Goal: Information Seeking & Learning: Learn about a topic

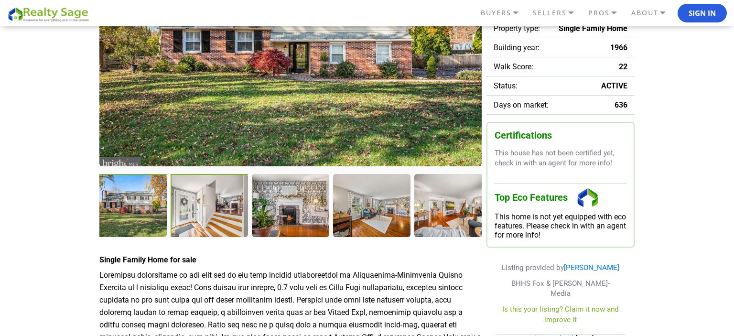
scroll to position [195, 0]
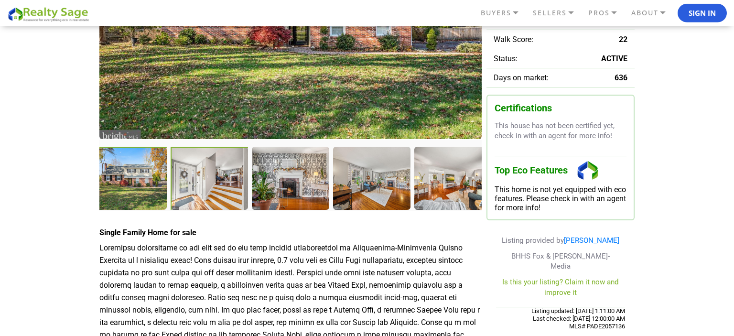
click at [209, 185] on div at bounding box center [210, 179] width 79 height 65
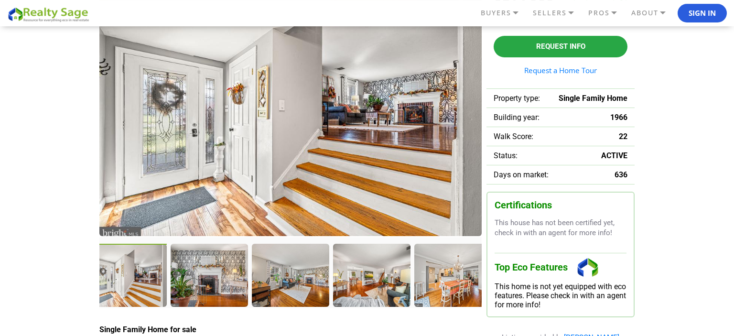
scroll to position [98, 0]
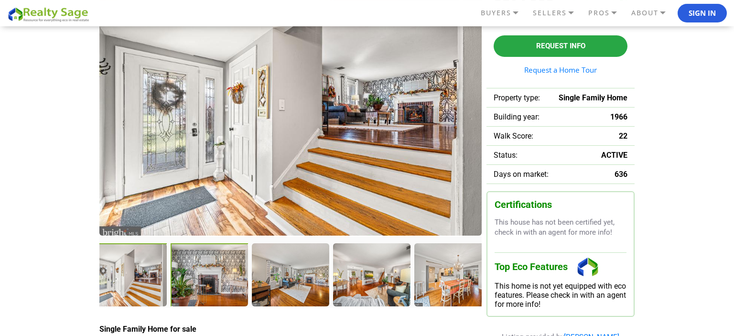
click at [227, 283] on div at bounding box center [210, 275] width 79 height 65
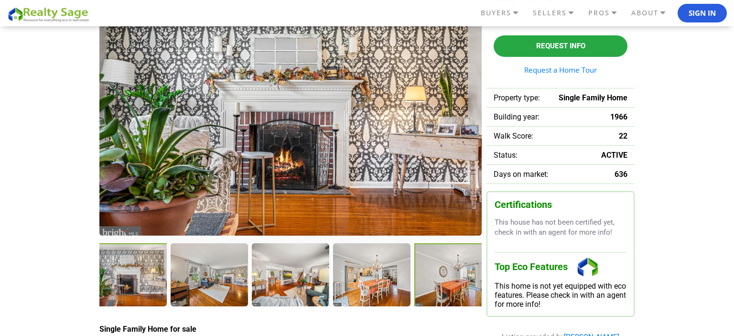
click at [462, 261] on div at bounding box center [453, 275] width 79 height 65
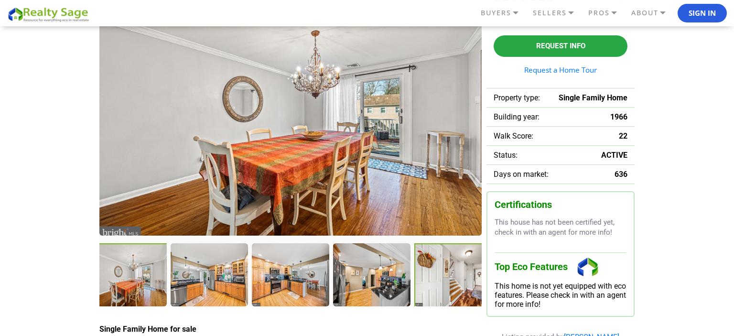
click at [458, 275] on div at bounding box center [453, 275] width 79 height 65
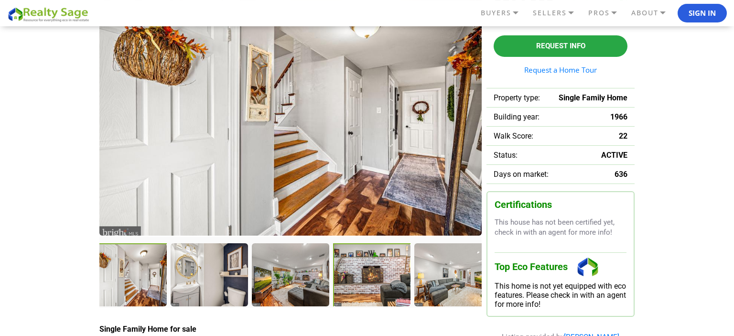
click at [372, 281] on div at bounding box center [372, 275] width 79 height 65
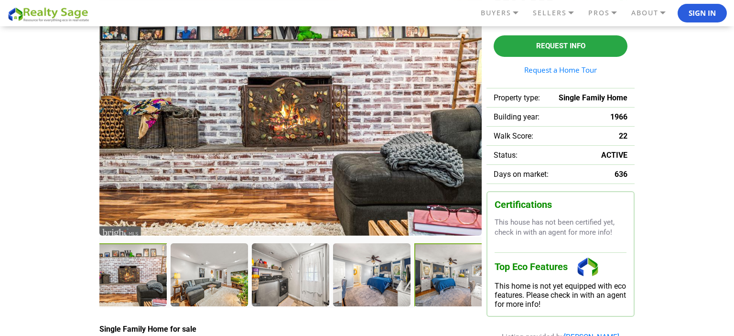
click at [450, 268] on div at bounding box center [453, 275] width 79 height 65
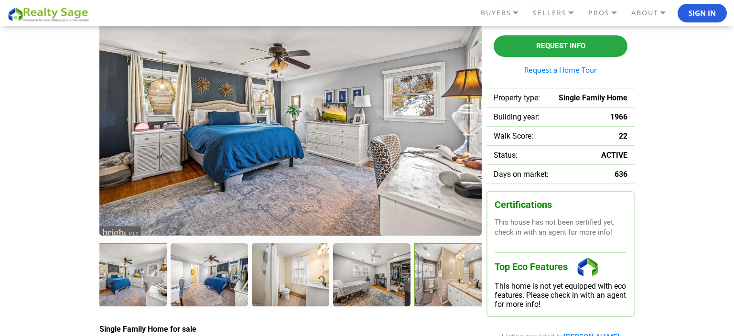
click at [450, 276] on div at bounding box center [453, 275] width 79 height 65
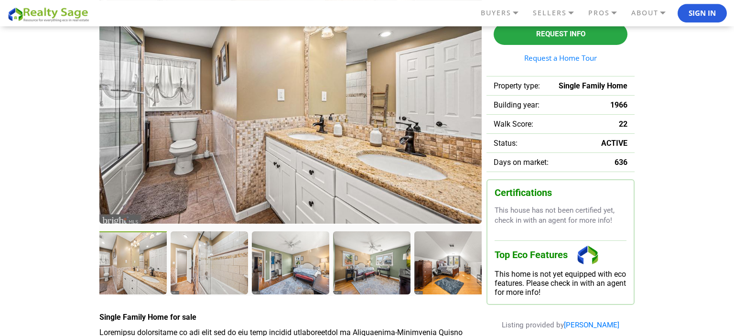
scroll to position [111, 0]
click at [300, 273] on div at bounding box center [291, 263] width 79 height 65
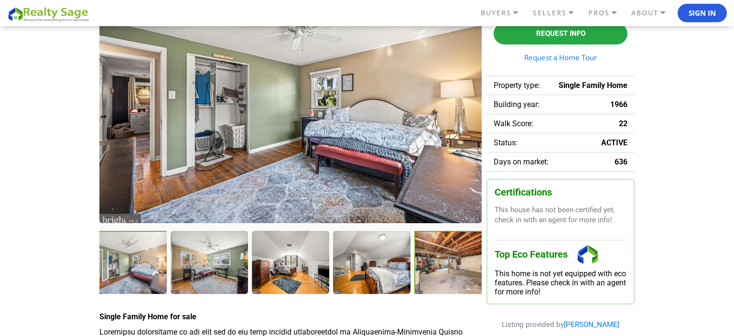
click at [459, 265] on div at bounding box center [453, 263] width 79 height 65
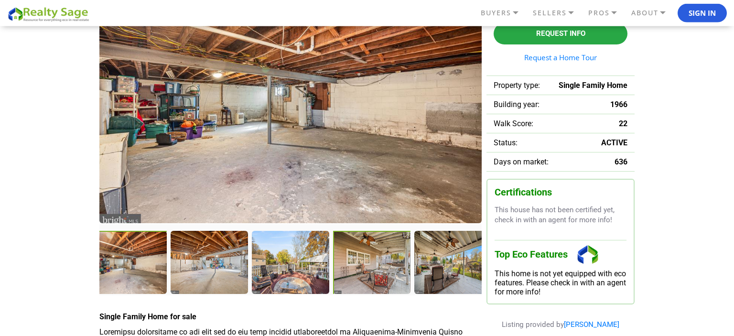
click at [375, 262] on div at bounding box center [372, 263] width 79 height 65
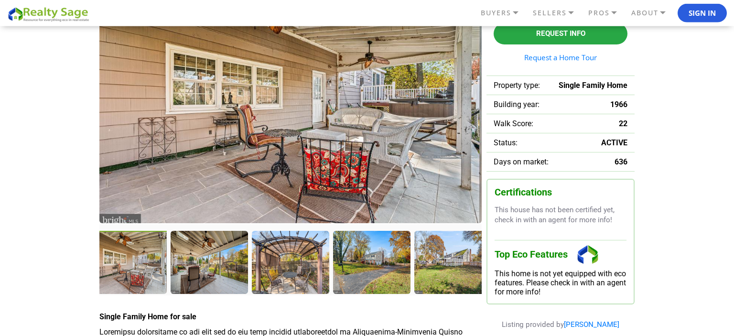
click at [118, 259] on div at bounding box center [128, 263] width 79 height 65
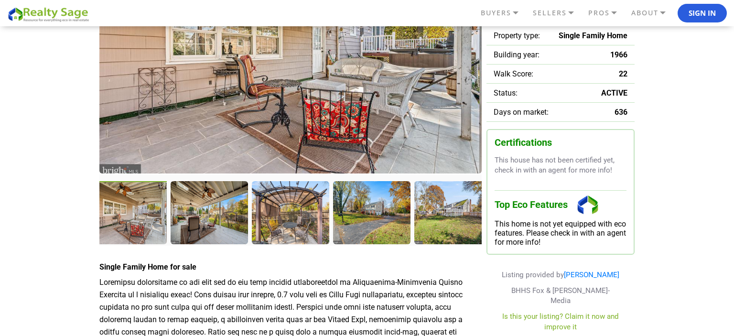
scroll to position [166, 0]
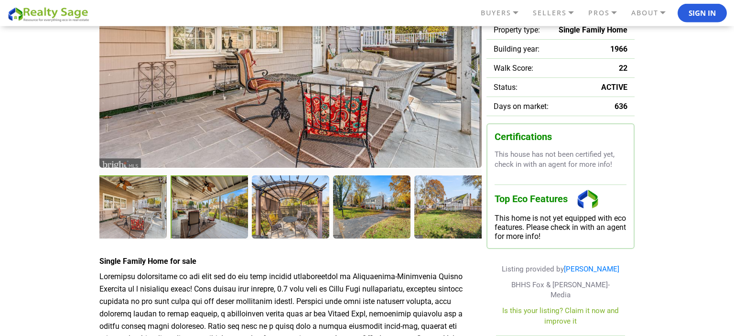
click at [185, 207] on div at bounding box center [210, 207] width 79 height 65
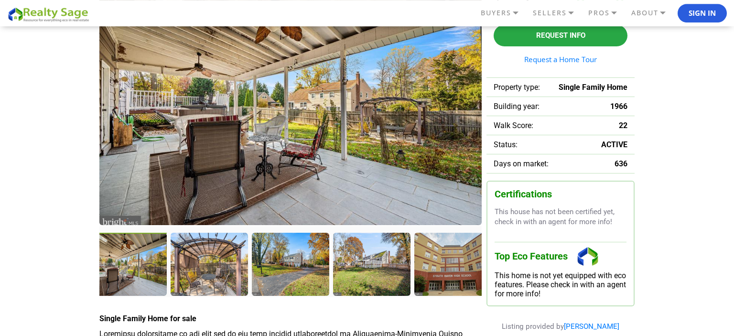
scroll to position [109, 0]
click at [294, 264] on div at bounding box center [291, 265] width 79 height 65
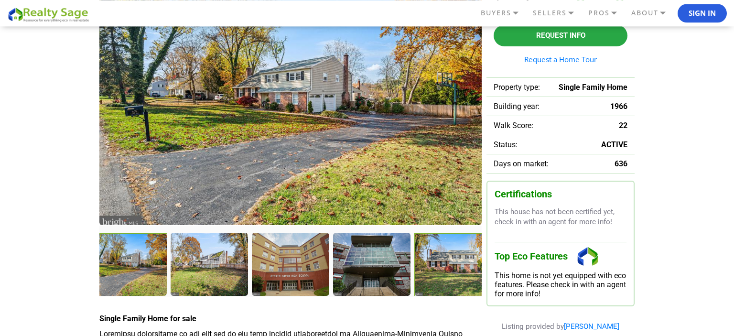
click at [430, 268] on div at bounding box center [453, 265] width 79 height 65
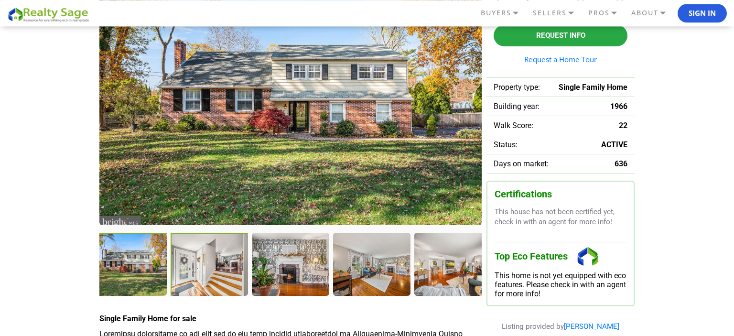
click at [220, 271] on div at bounding box center [210, 265] width 79 height 65
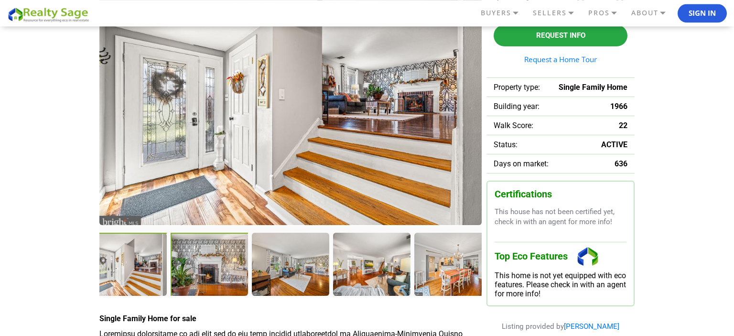
click at [206, 268] on div at bounding box center [210, 265] width 79 height 65
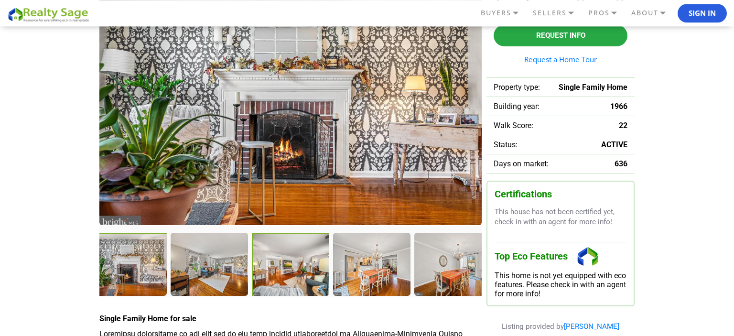
click at [283, 269] on div at bounding box center [291, 265] width 79 height 65
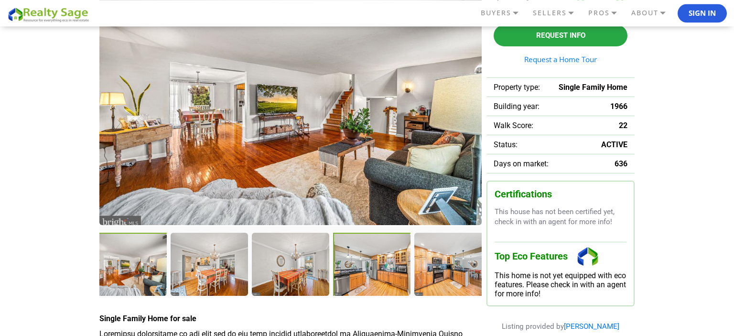
click at [387, 260] on div at bounding box center [372, 265] width 79 height 65
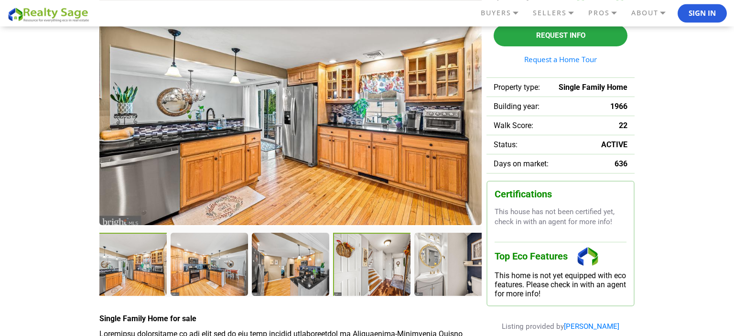
click at [382, 271] on div at bounding box center [372, 265] width 79 height 65
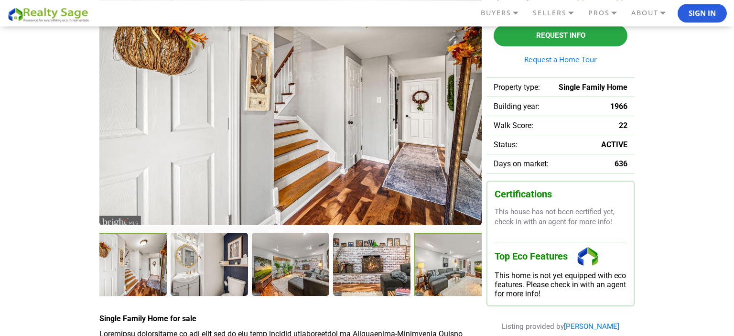
click at [447, 267] on div at bounding box center [453, 265] width 79 height 65
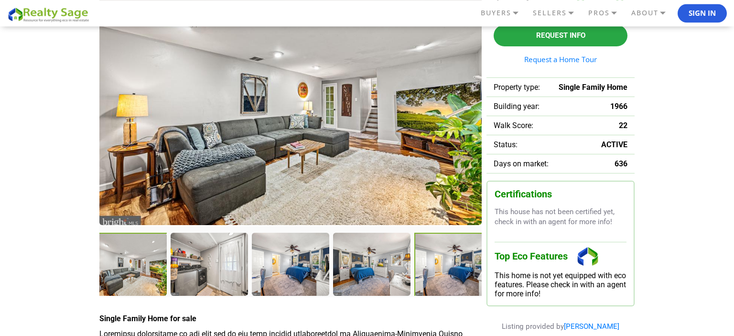
click at [433, 267] on div at bounding box center [453, 265] width 79 height 65
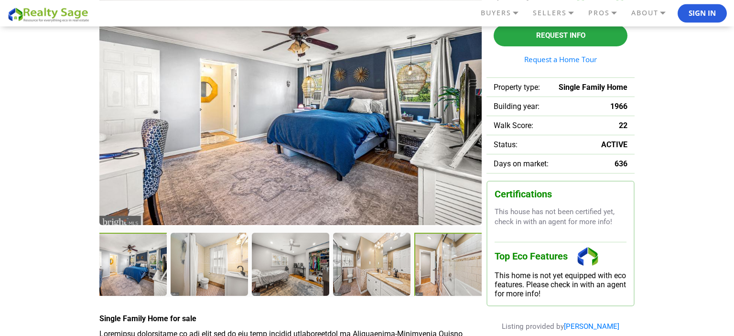
click at [461, 272] on div at bounding box center [453, 265] width 79 height 65
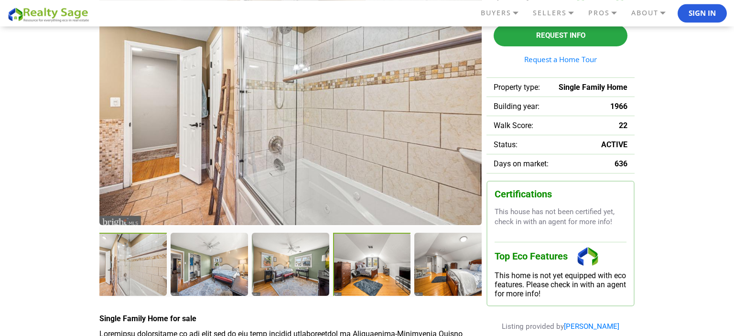
click at [372, 261] on div at bounding box center [372, 265] width 79 height 65
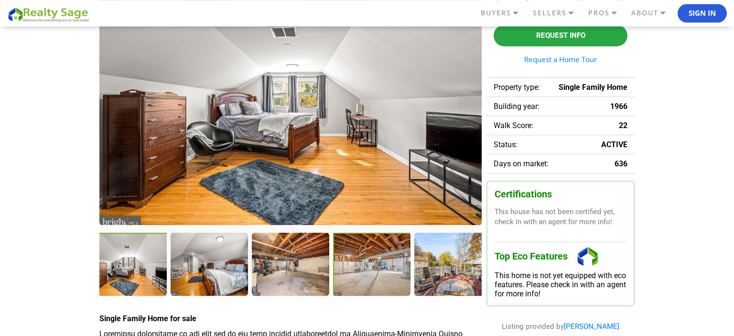
click at [355, 255] on div at bounding box center [372, 265] width 79 height 65
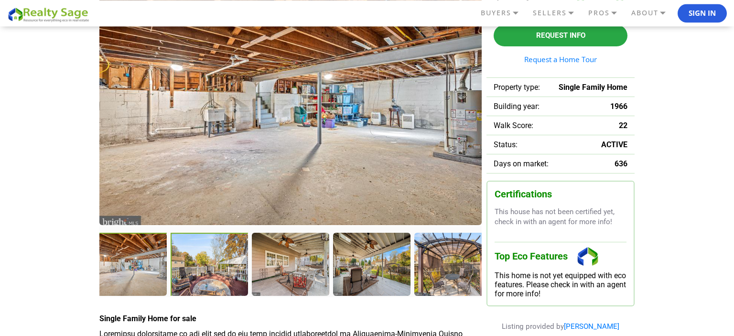
click at [201, 275] on div at bounding box center [210, 265] width 79 height 65
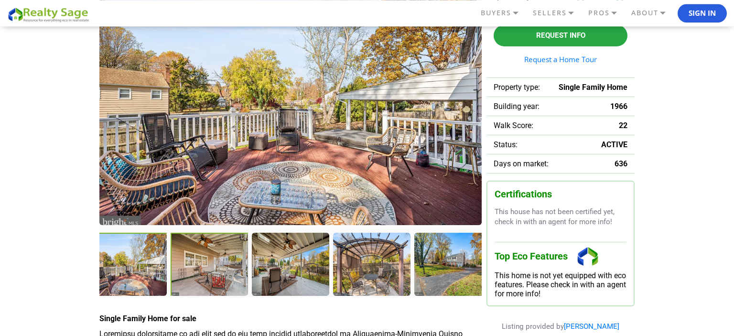
click at [218, 266] on div at bounding box center [210, 265] width 79 height 65
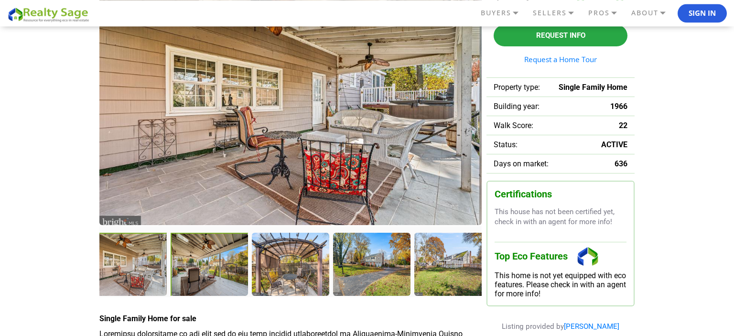
click at [205, 272] on div at bounding box center [210, 265] width 79 height 65
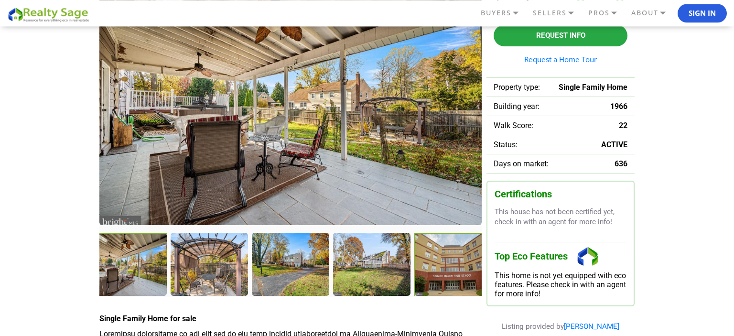
click at [455, 264] on div at bounding box center [453, 265] width 79 height 65
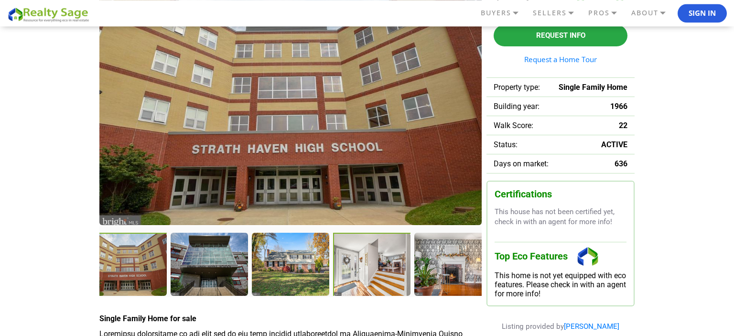
click at [360, 267] on div at bounding box center [372, 265] width 79 height 65
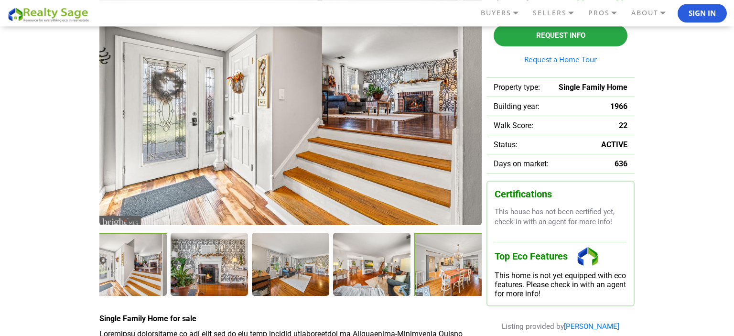
click at [446, 263] on div at bounding box center [453, 265] width 79 height 65
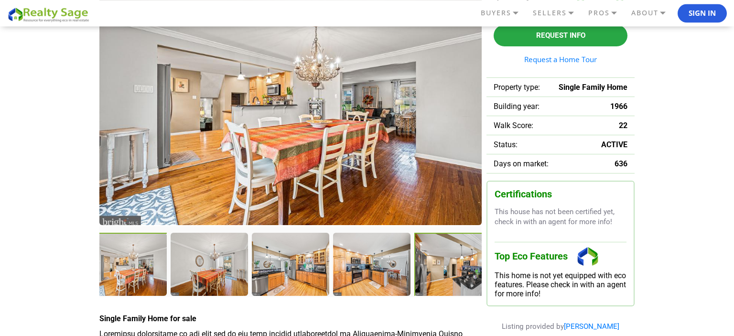
click at [446, 272] on div at bounding box center [453, 265] width 79 height 65
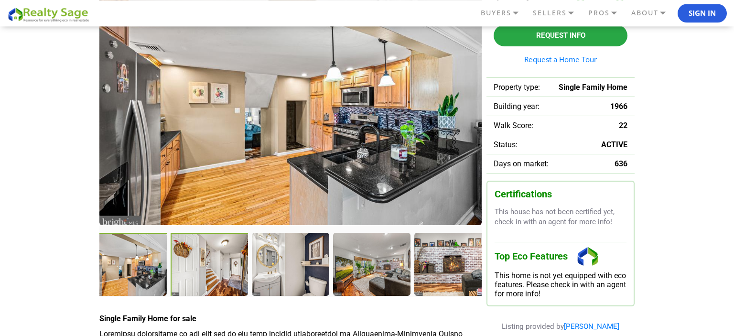
click at [228, 271] on div at bounding box center [210, 265] width 79 height 65
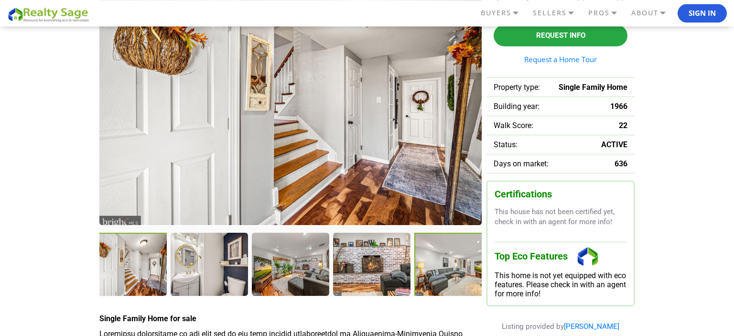
click at [463, 269] on div at bounding box center [453, 265] width 79 height 65
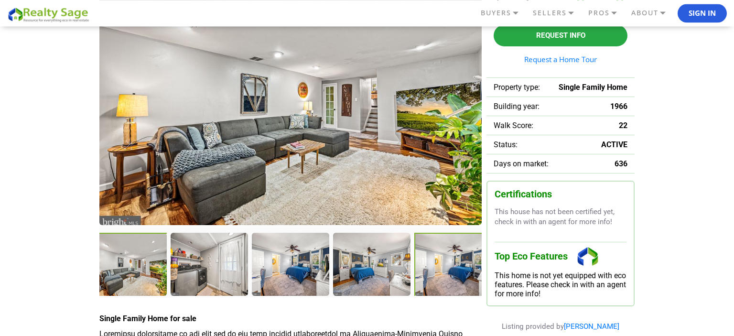
click at [460, 269] on div at bounding box center [453, 265] width 79 height 65
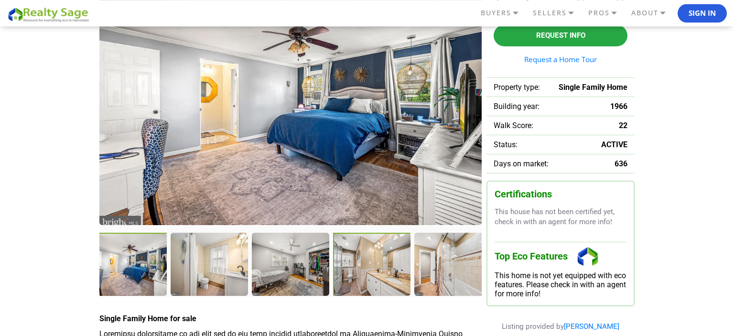
click at [382, 270] on div at bounding box center [372, 265] width 79 height 65
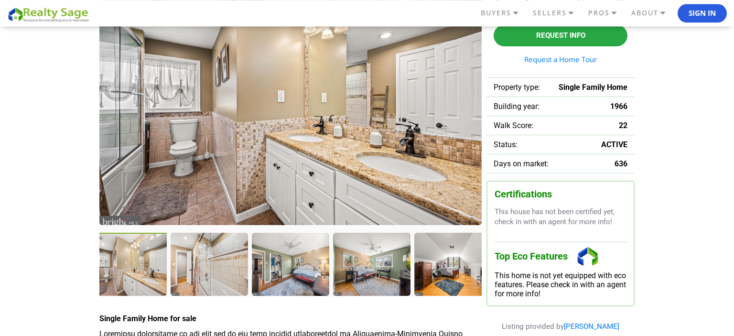
click at [421, 263] on div at bounding box center [453, 265] width 79 height 65
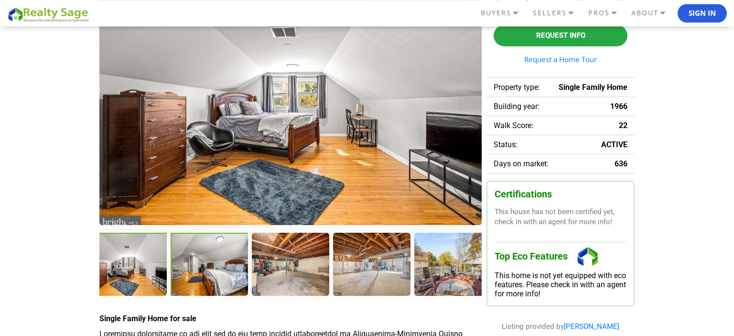
click at [207, 261] on div at bounding box center [210, 265] width 79 height 65
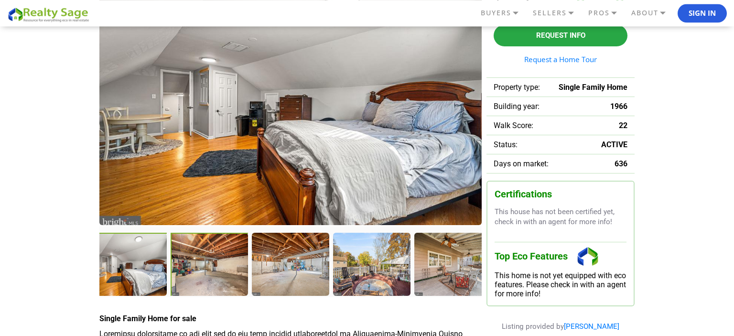
click at [238, 261] on div at bounding box center [210, 265] width 79 height 65
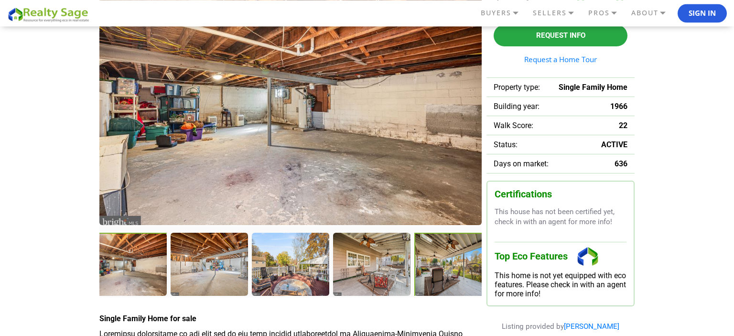
click at [447, 271] on div at bounding box center [453, 265] width 79 height 65
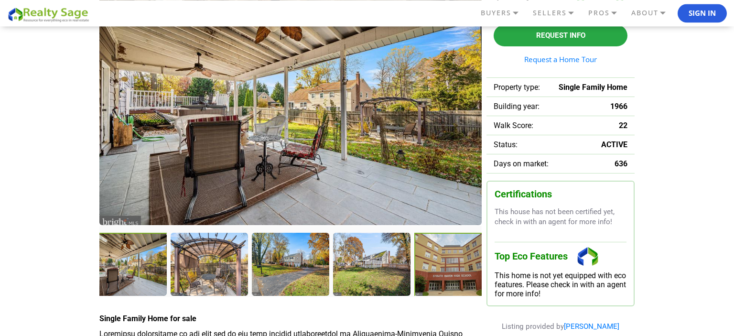
click at [447, 271] on div at bounding box center [453, 265] width 78 height 64
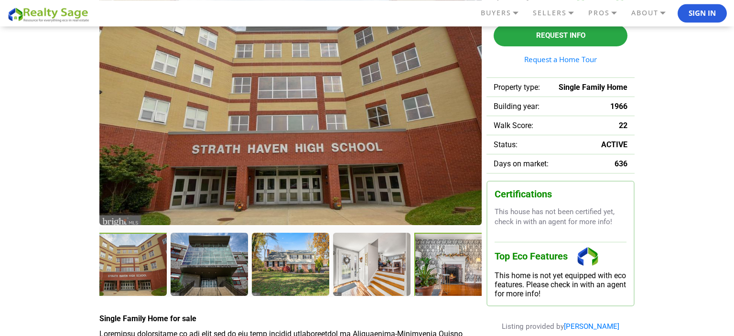
click at [447, 271] on div at bounding box center [453, 265] width 78 height 64
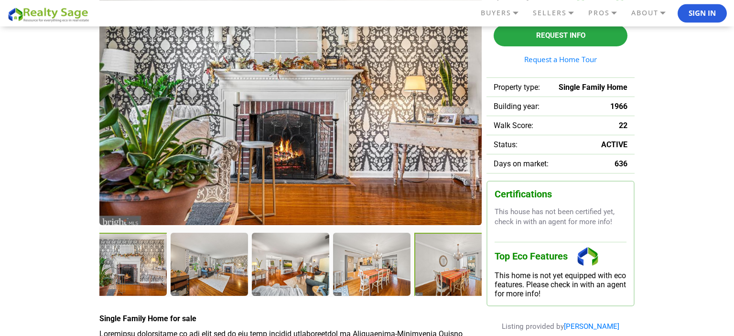
click at [447, 273] on div at bounding box center [453, 265] width 79 height 65
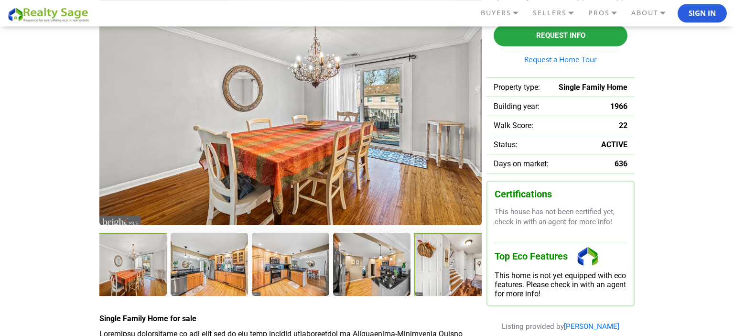
click at [447, 273] on div at bounding box center [453, 265] width 78 height 64
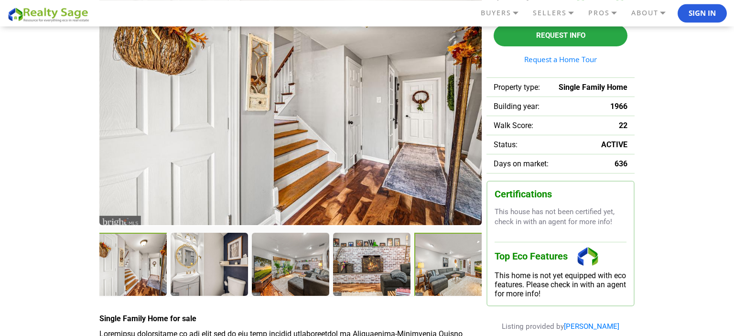
click at [447, 268] on div at bounding box center [453, 265] width 79 height 65
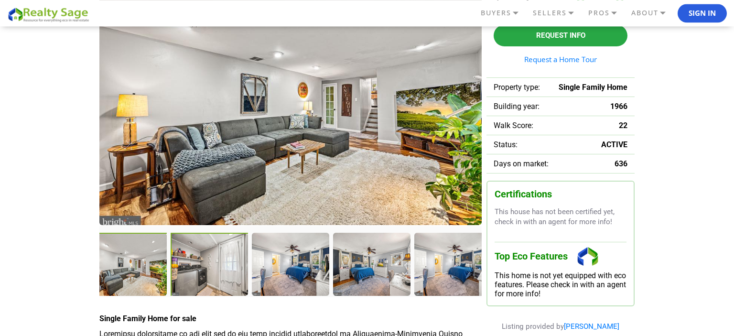
click at [208, 261] on div at bounding box center [210, 265] width 79 height 65
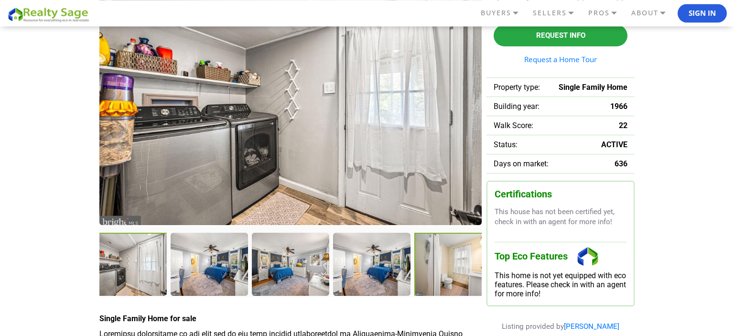
click at [469, 273] on div at bounding box center [453, 265] width 79 height 65
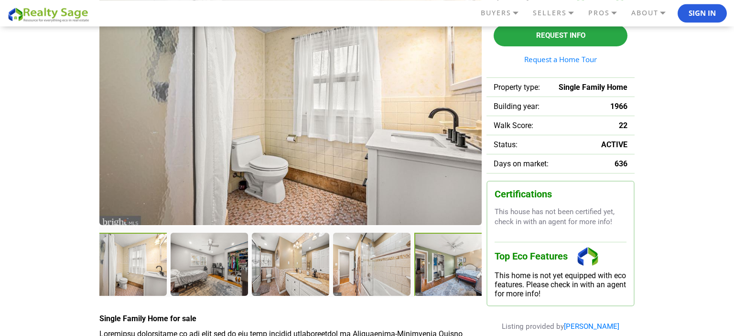
click at [459, 266] on div at bounding box center [453, 265] width 79 height 65
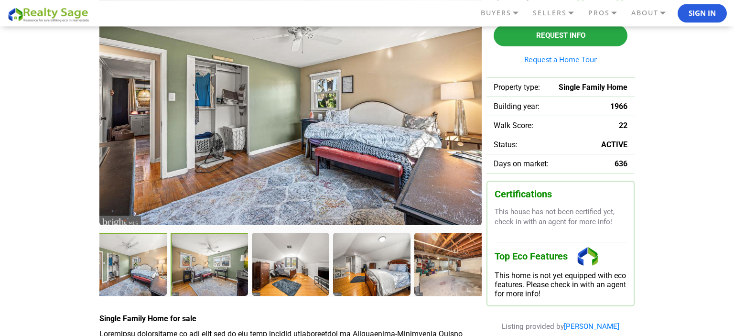
click at [204, 280] on div at bounding box center [210, 265] width 79 height 65
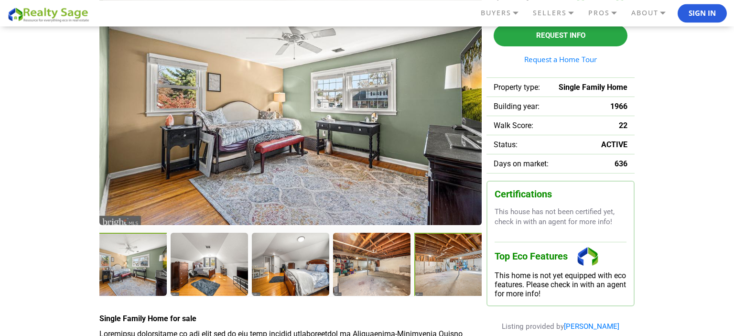
click at [430, 274] on div at bounding box center [453, 265] width 79 height 65
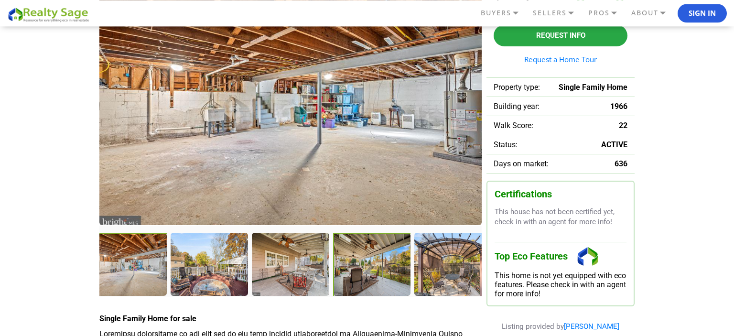
click at [375, 260] on div at bounding box center [372, 265] width 79 height 65
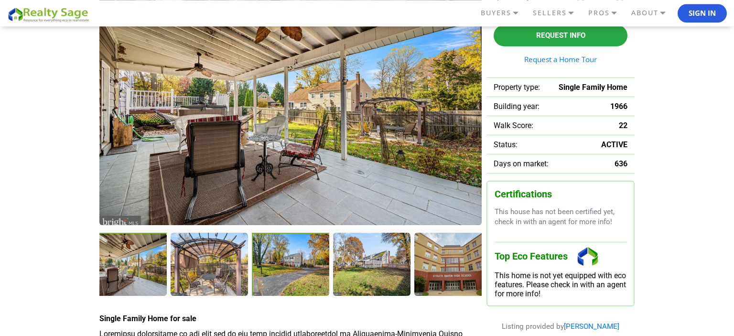
click at [291, 262] on div at bounding box center [291, 265] width 79 height 65
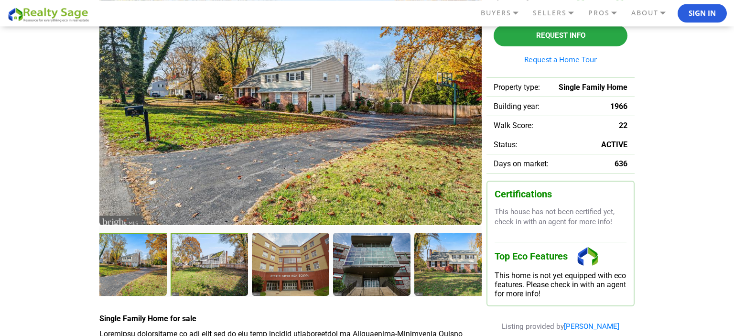
click at [204, 265] on div at bounding box center [210, 265] width 79 height 65
